Goal: Task Accomplishment & Management: Manage account settings

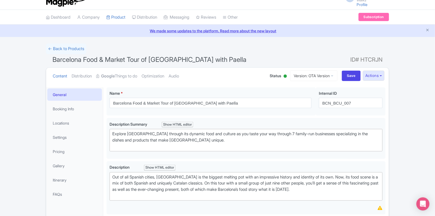
scroll to position [7, 0]
click at [317, 76] on link "Version: OTA Version" at bounding box center [313, 76] width 47 height 11
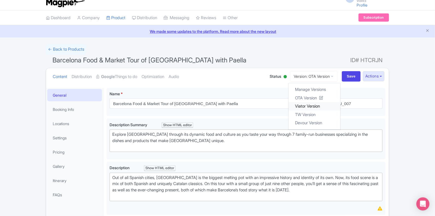
click at [307, 103] on link "Viator Version" at bounding box center [315, 106] width 52 height 8
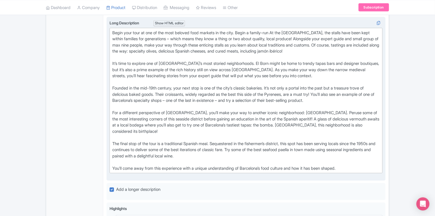
scroll to position [207, 0]
click at [358, 53] on div "Begin your tour at one of the most beloved food markets in the city. Begin a fa…" at bounding box center [246, 102] width 268 height 142
type trix-editor "<lor>Ipsum dolo sita co adi el sed doei tempori utla etdolor ma ali enim. Admin…"
copy div "Begin your tour at one of the most beloved food markets in the city. Begin a fa…"
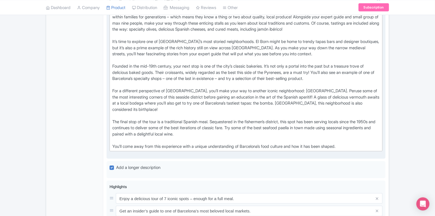
scroll to position [231, 0]
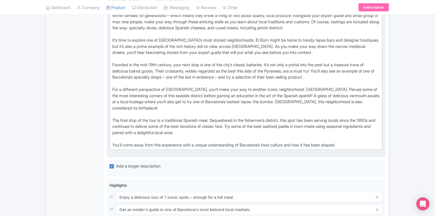
click at [353, 144] on div "Begin your tour at one of the most beloved food markets in the city. Begin a fa…" at bounding box center [246, 78] width 268 height 142
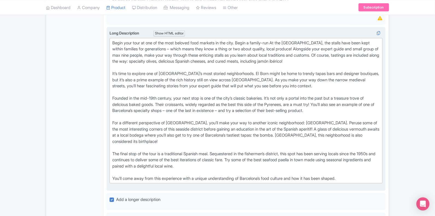
scroll to position [191, 0]
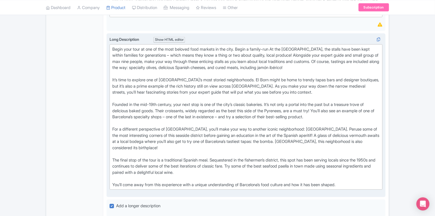
copy div "Lorem ipsu dolo si ame co adi elit seddoei temp incidid ut lab etdo. Magna a en…"
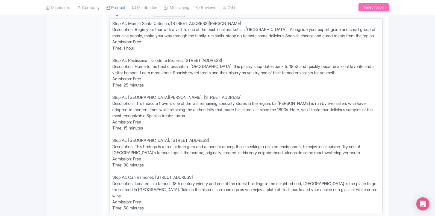
scroll to position [232, 0]
drag, startPoint x: 129, startPoint y: 21, endPoint x: 290, endPoint y: 20, distance: 160.8
click at [290, 21] on div "Stop At: Mercat Santa Caterina, Avinguda de Francesc Cambo 16, 08003 Barcelona …" at bounding box center [246, 116] width 268 height 191
type trix-editor "<div>Stop At: Mercat Santa Caterina, Avinguda de Francesc Cambo 16, 08003 Barce…"
copy div "Mercat Santa Caterina, Avinguda de Francesc Cambo 16, 08003 Barcelona Spain"
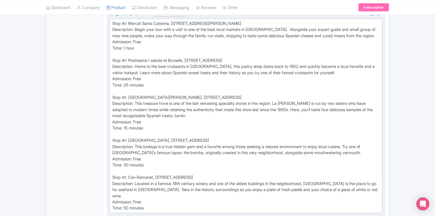
click at [138, 27] on div "Stop At: Mercat Santa Caterina, Avinguda de Francesc Cambo 16, 08003 Barcelona …" at bounding box center [246, 116] width 268 height 191
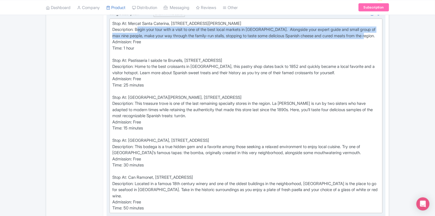
copy div "Begin your tour with a visit to one of the best local markets in Barcelona. Alo…"
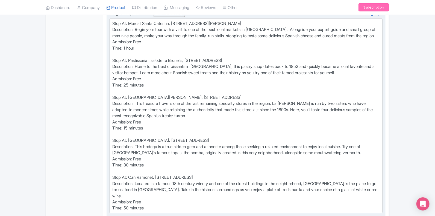
click at [130, 63] on div "Stop At: Mercat Santa Caterina, Avinguda de Francesc Cambo 16, 08003 Barcelona …" at bounding box center [246, 116] width 268 height 191
copy div "Pastisseria I salode te Brunells, Carrer de la Princesa 22, 08003 Barcelona Spa…"
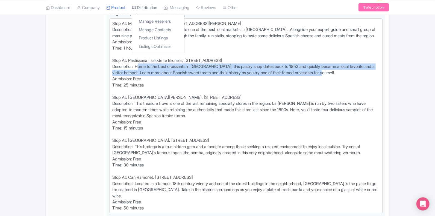
copy div "Home to the best croissants in Spain, this pastry shop dates back to 1852 and q…"
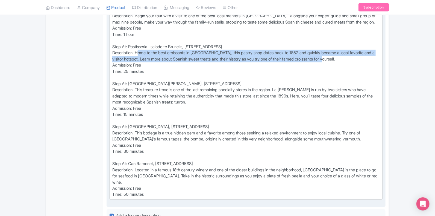
scroll to position [246, 0]
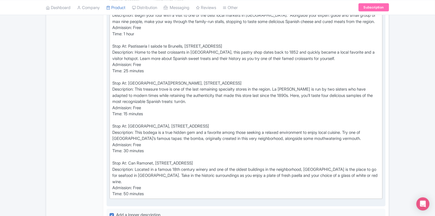
click at [130, 88] on div "Stop At: Mercat Santa Caterina, Avinguda de Francesc Cambo 16, 08003 Barcelona …" at bounding box center [246, 101] width 268 height 191
copy div "La Campana, Calle Princesa, 36, 08003 Barcelona Spain"
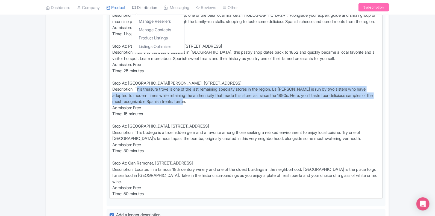
copy div "This treasure trove is one of the last remaining specialty stores in the region…"
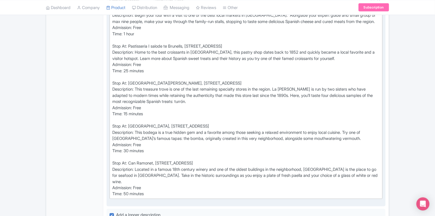
click at [130, 129] on div "Stop At: Mercat Santa Caterina, Avinguda de Francesc Cambo 16, 08003 Barcelona …" at bounding box center [246, 101] width 268 height 191
copy div "La Peninsular, Calle Princesa, 36, 08003 Barcelona Spain"
click at [136, 138] on div "Stop At: Mercat Santa Caterina, Avinguda de Francesc Cambo 16, 08003 Barcelona …" at bounding box center [246, 101] width 268 height 191
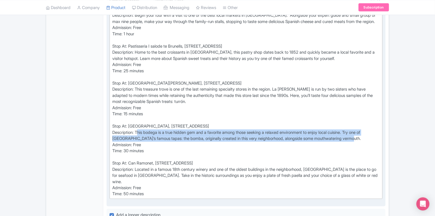
copy div "This bodega is a true hidden gem and a favorite among those seeking a relaxed e…"
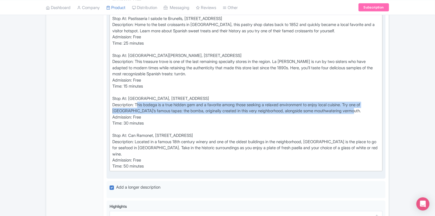
scroll to position [275, 0]
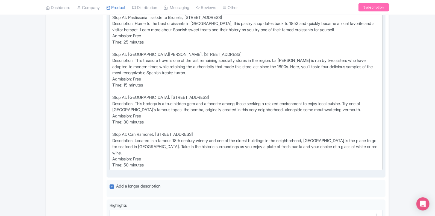
click at [131, 137] on div "Stop At: Mercat Santa Caterina, Avinguda de Francesc Cambo 16, 08003 Barcelona …" at bounding box center [246, 73] width 268 height 191
copy div "Can Ramonet, Calle Maquinista 17, 08003 Barcelona Spain"
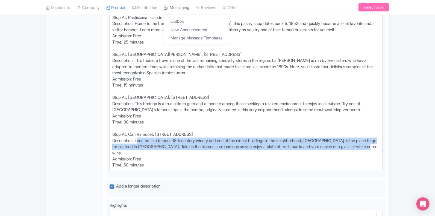
copy div "Located in a famous 18th century winery and one of the oldest buildings in the …"
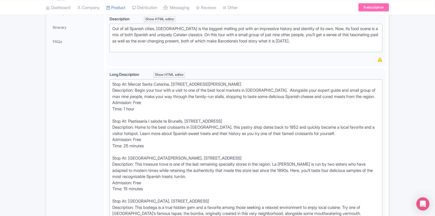
scroll to position [172, 0]
